Goal: Task Accomplishment & Management: Use online tool/utility

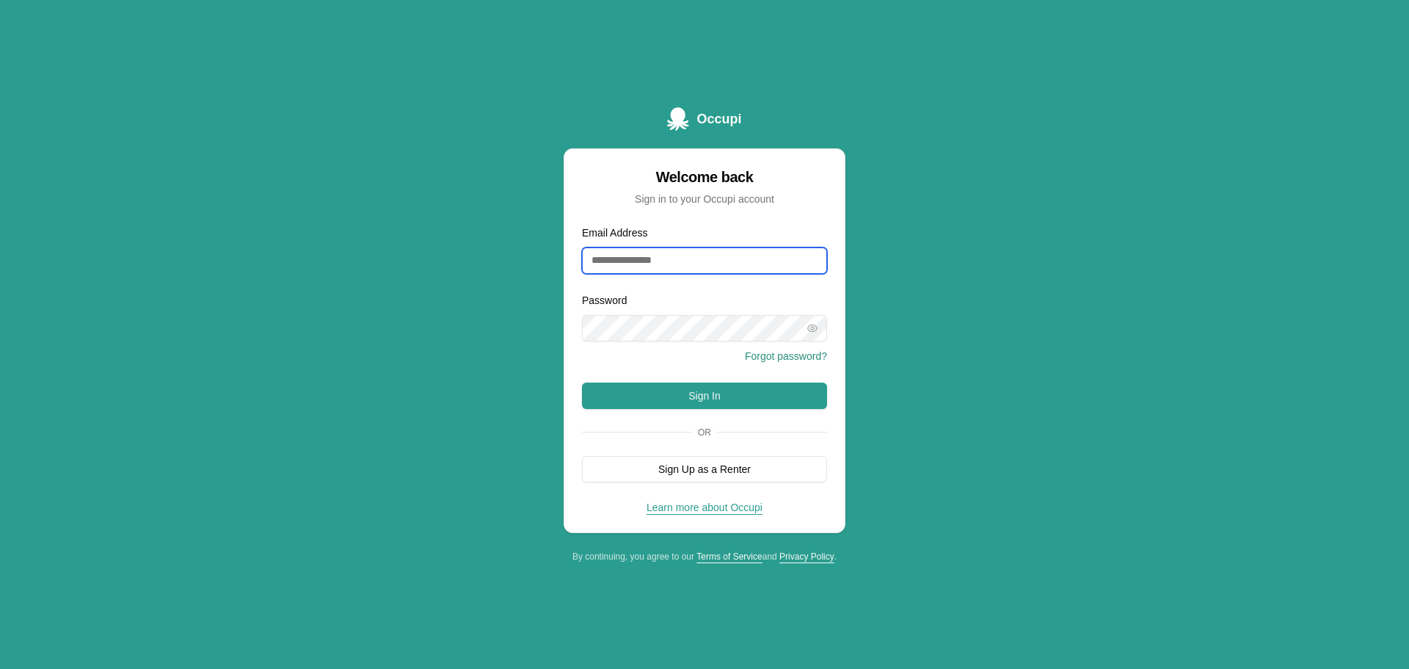
type input "**********"
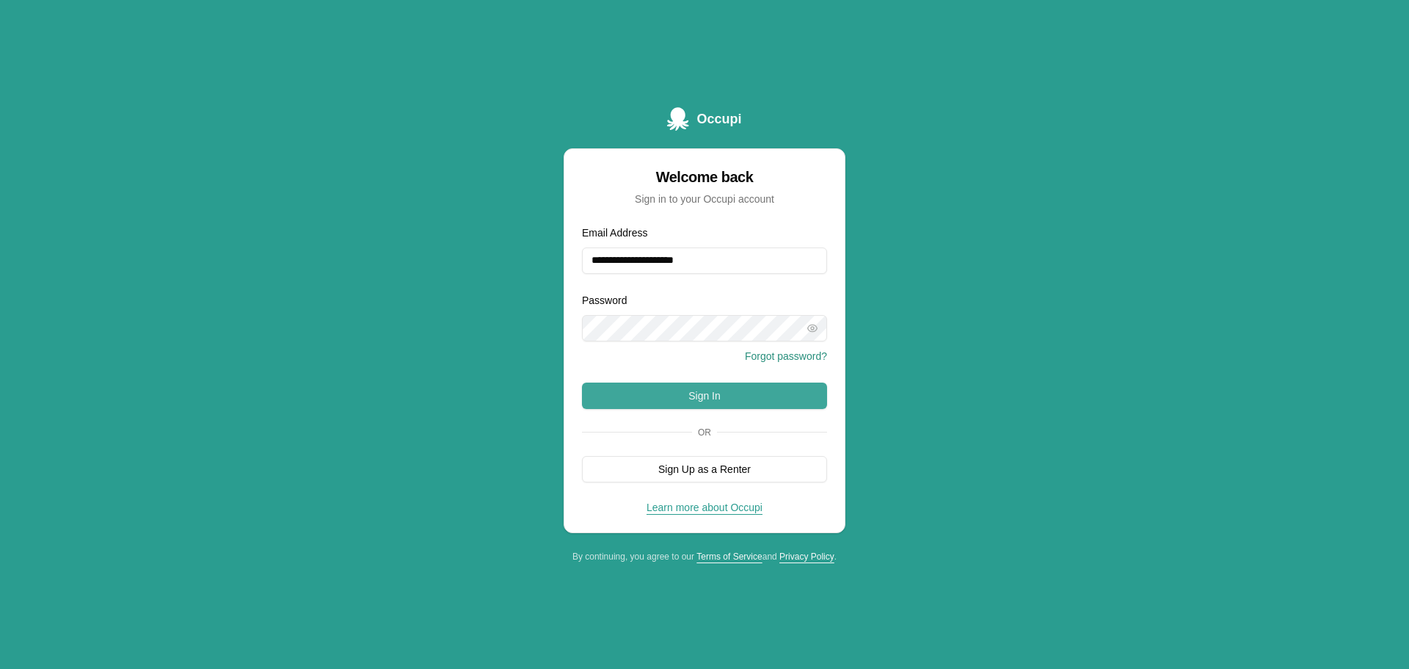
click at [684, 393] on button "Sign In" at bounding box center [704, 395] width 245 height 26
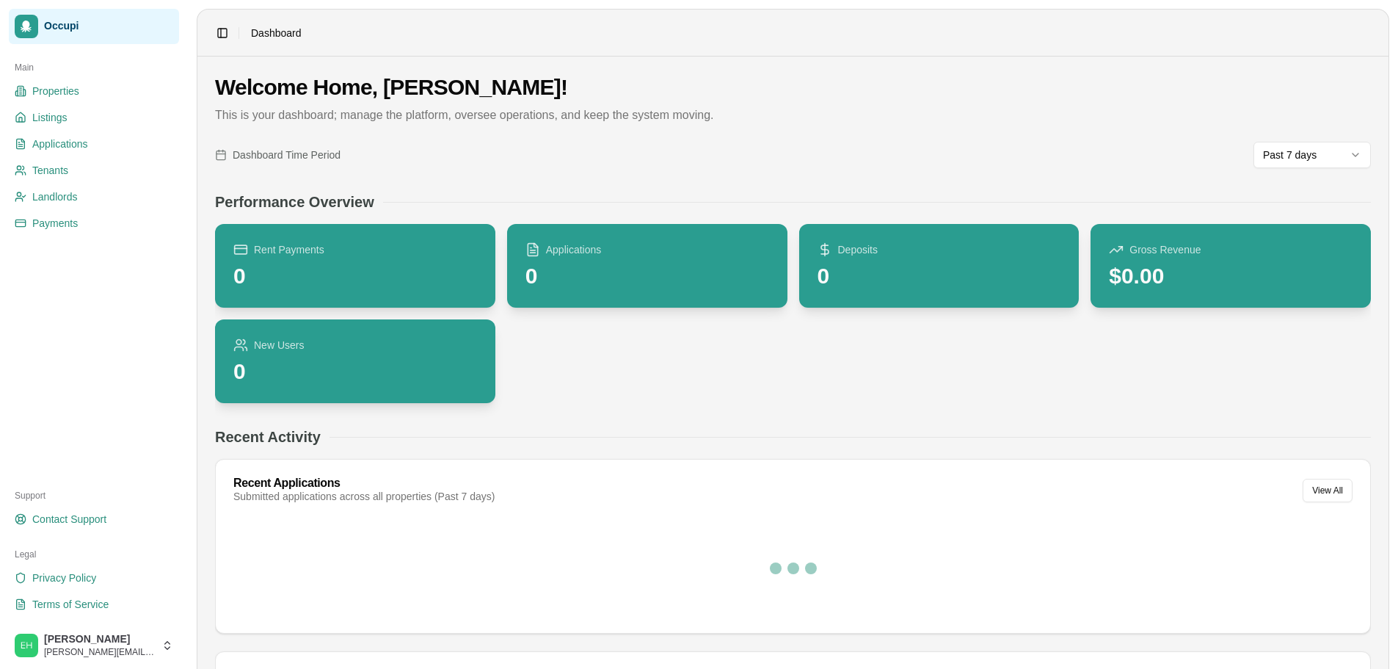
click at [88, 373] on div "Main Properties Listings Applications Tenants Landlords Payments" at bounding box center [94, 261] width 182 height 422
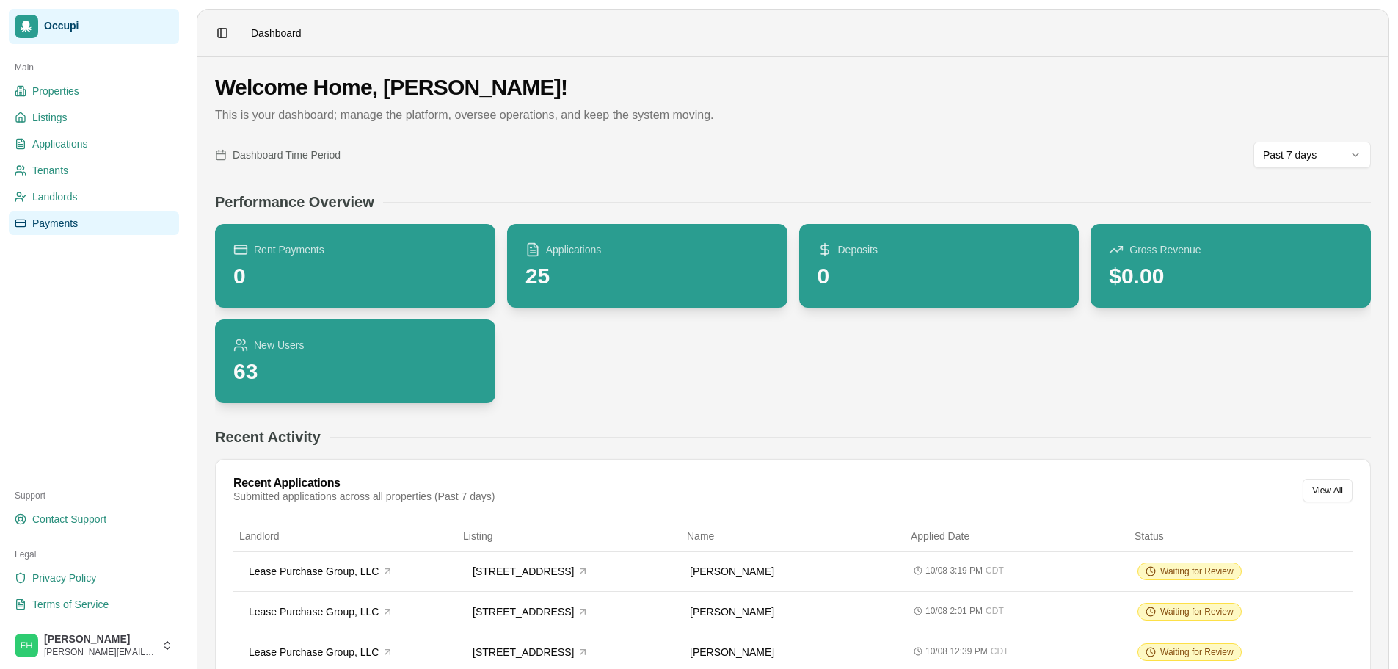
click at [90, 222] on link "Payments" at bounding box center [94, 222] width 170 height 23
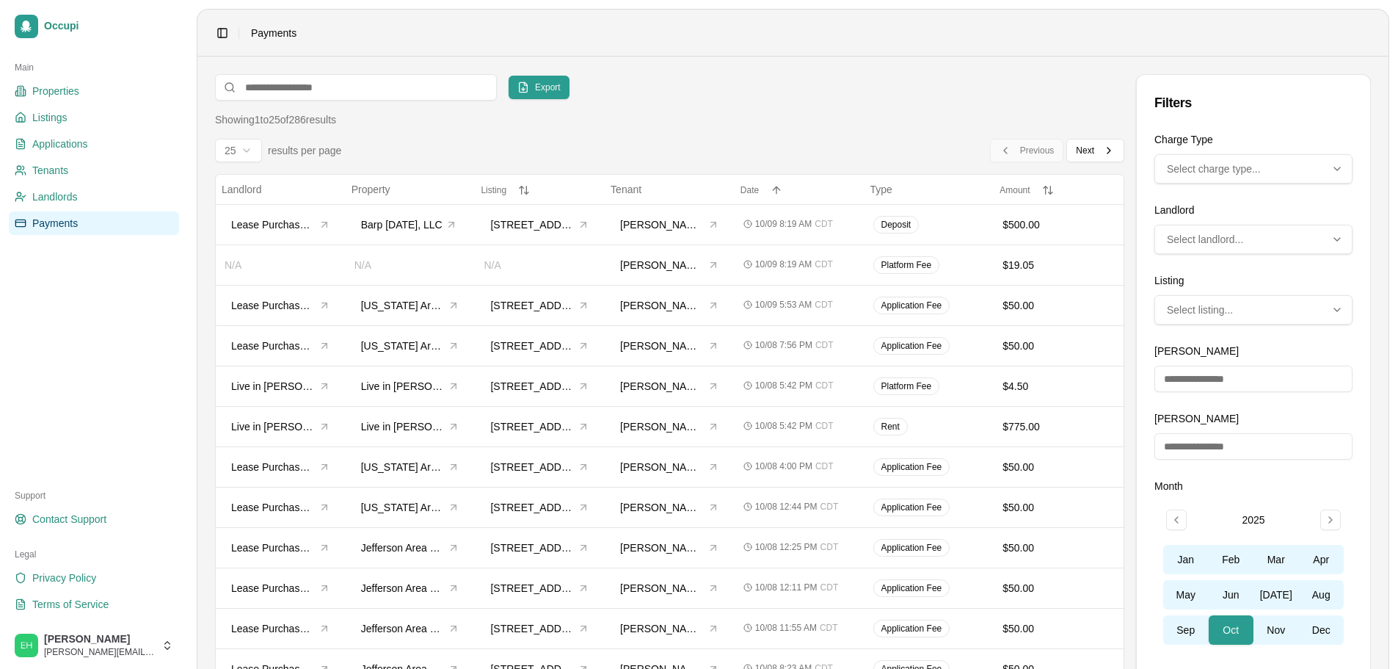
click at [788, 104] on div "Export Filters Showing 1 to 25 of 286 results 25 results per page Previous Prev…" at bounding box center [669, 644] width 909 height 1140
click at [1236, 636] on button "Oct" at bounding box center [1232, 629] width 46 height 29
click at [523, 85] on button "Export" at bounding box center [539, 87] width 61 height 23
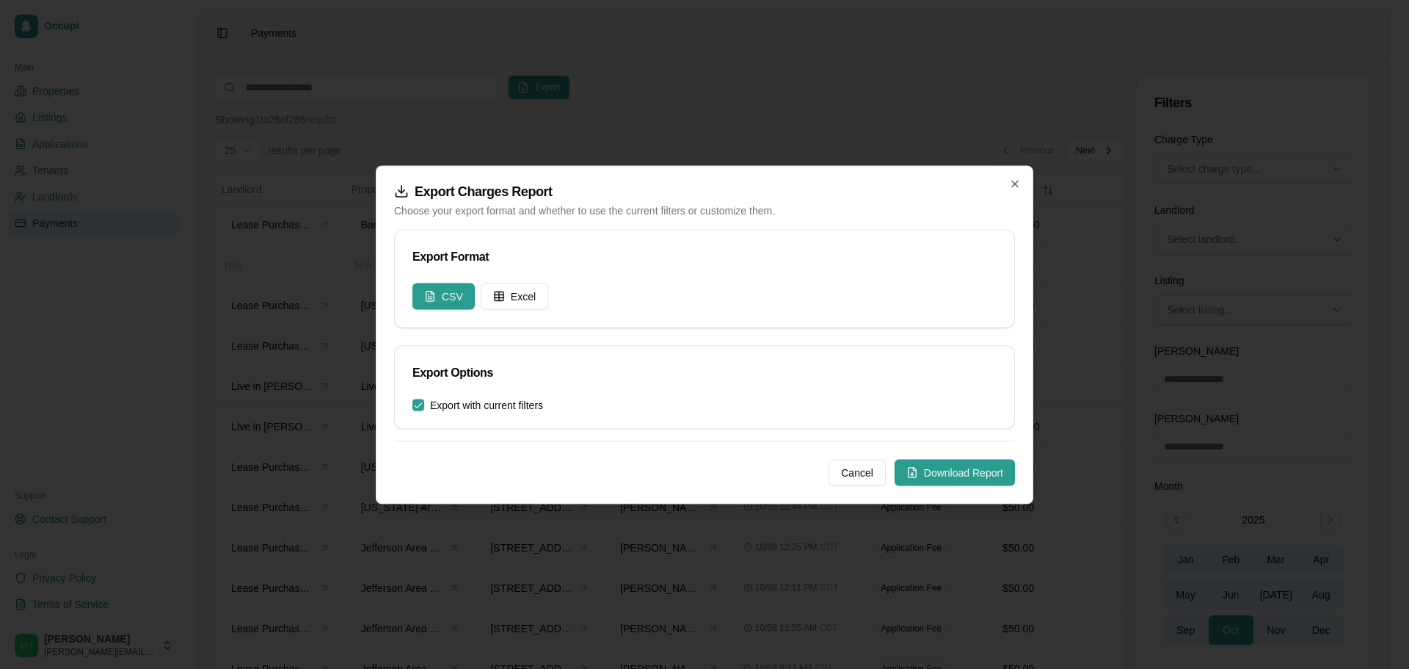
click at [953, 470] on button "Download Report" at bounding box center [955, 472] width 120 height 26
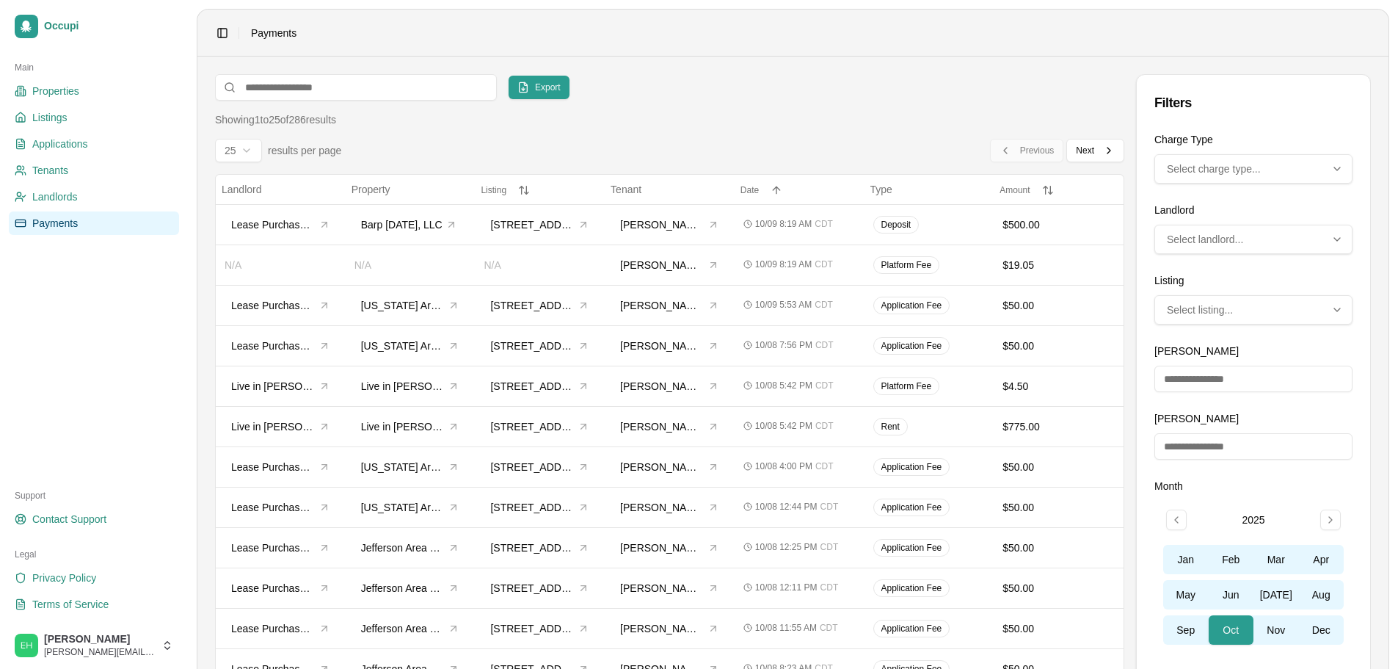
click at [714, 115] on div "Showing 1 to 25 of 286 results" at bounding box center [669, 119] width 909 height 15
